Goal: Task Accomplishment & Management: Manage account settings

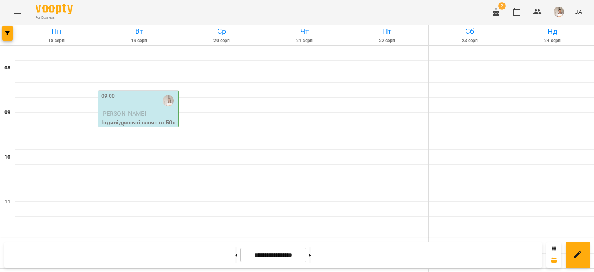
scroll to position [431, 0]
click at [235, 259] on button at bounding box center [236, 254] width 2 height 16
type input "**********"
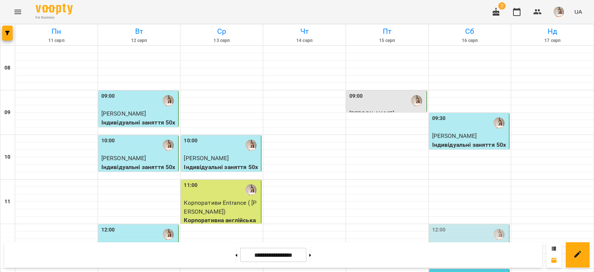
scroll to position [122, 0]
click at [456, 252] on p "Індивідуальні заняття 50хв" at bounding box center [470, 260] width 76 height 17
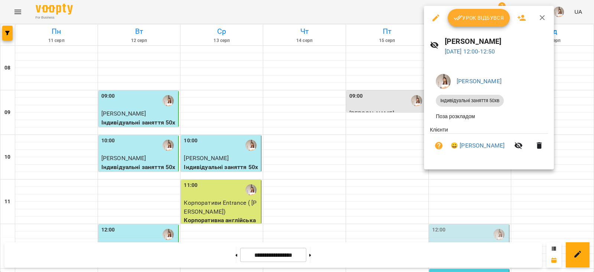
click at [469, 31] on div "[PERSON_NAME] [DATE] 12:00 - 12:50" at bounding box center [489, 46] width 130 height 32
click at [473, 18] on span "Урок відбувся" at bounding box center [479, 17] width 50 height 9
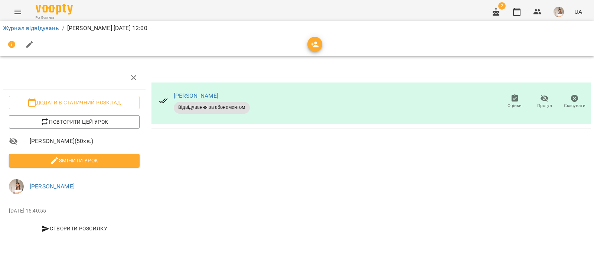
click at [112, 163] on span "Змінити урок" at bounding box center [74, 160] width 119 height 9
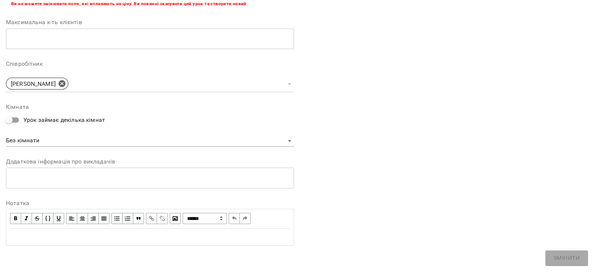
scroll to position [222, 0]
click at [90, 233] on div "Edit text" at bounding box center [150, 237] width 280 height 9
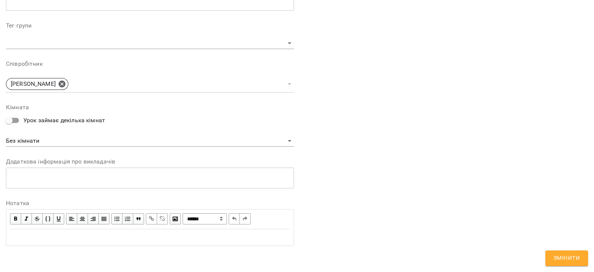
scroll to position [252, 0]
click at [547, 256] on button "Змінити" at bounding box center [566, 258] width 43 height 16
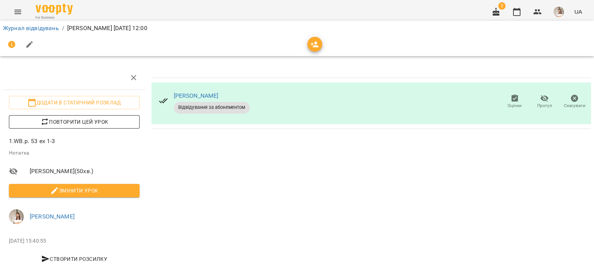
scroll to position [12, 0]
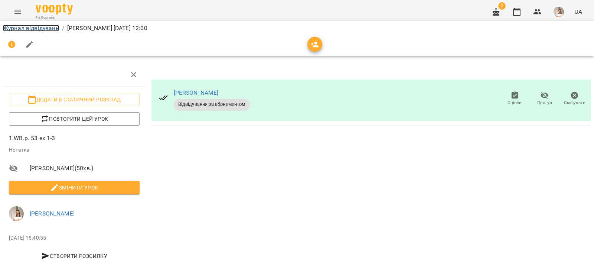
click at [37, 26] on link "Журнал відвідувань" at bounding box center [31, 27] width 56 height 7
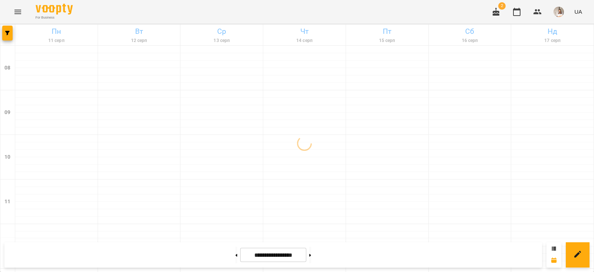
scroll to position [431, 0]
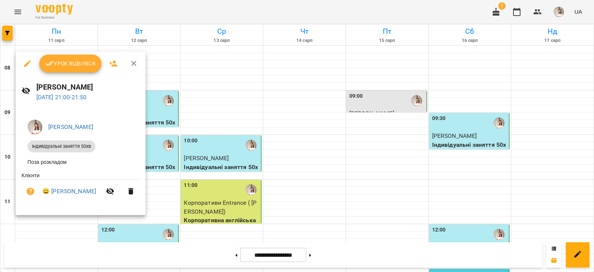
click at [54, 65] on span "Урок відбувся" at bounding box center [70, 63] width 50 height 9
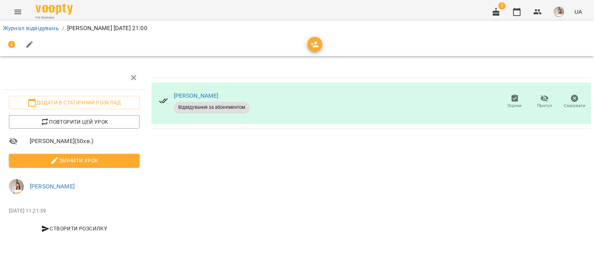
click at [124, 158] on span "Змінити урок" at bounding box center [74, 160] width 119 height 9
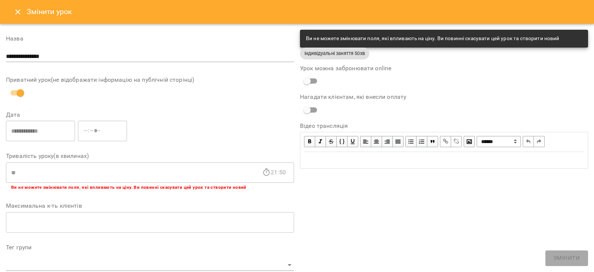
click at [25, 9] on button "Close" at bounding box center [18, 12] width 18 height 18
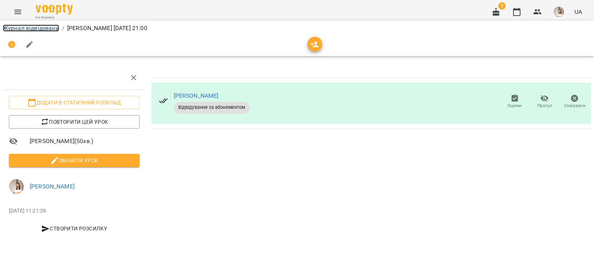
click at [34, 31] on link "Журнал відвідувань" at bounding box center [31, 27] width 56 height 7
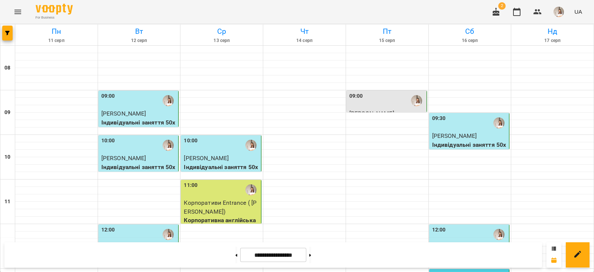
scroll to position [431, 0]
click at [236, 254] on icon at bounding box center [237, 255] width 2 height 3
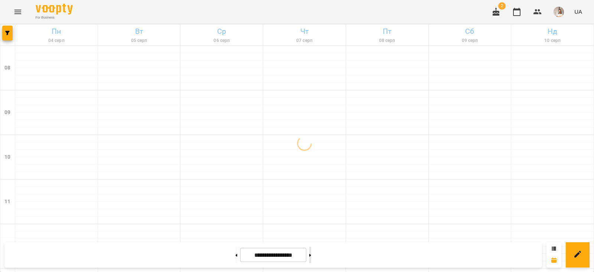
click at [311, 253] on button at bounding box center [310, 254] width 2 height 16
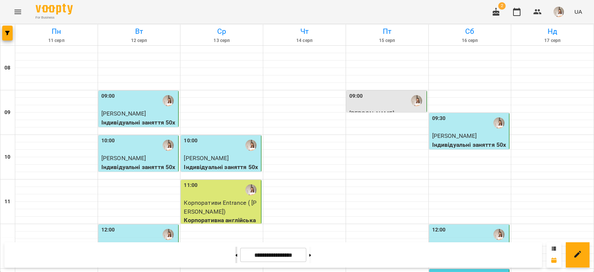
click at [235, 260] on button at bounding box center [236, 254] width 2 height 16
type input "**********"
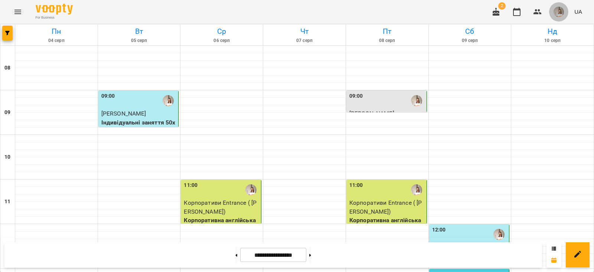
click at [553, 13] on button "button" at bounding box center [558, 11] width 19 height 19
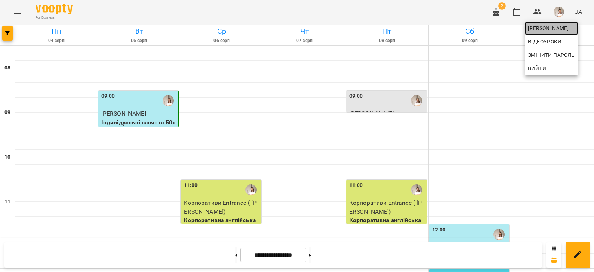
click at [552, 22] on link "[PERSON_NAME]" at bounding box center [551, 28] width 53 height 13
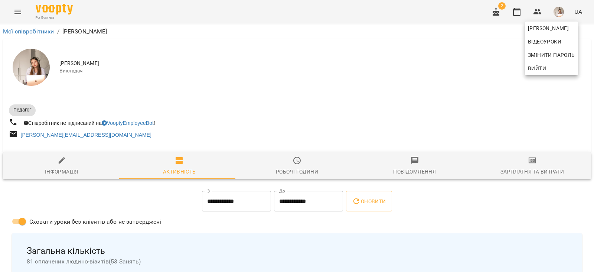
click at [511, 168] on div at bounding box center [297, 136] width 594 height 272
click at [516, 159] on span "Зарплатня та Витрати" at bounding box center [532, 166] width 109 height 20
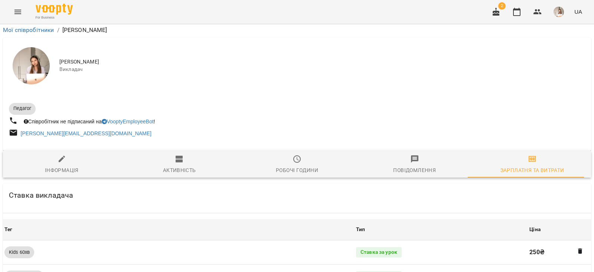
scroll to position [672, 0]
